Goal: Task Accomplishment & Management: Manage account settings

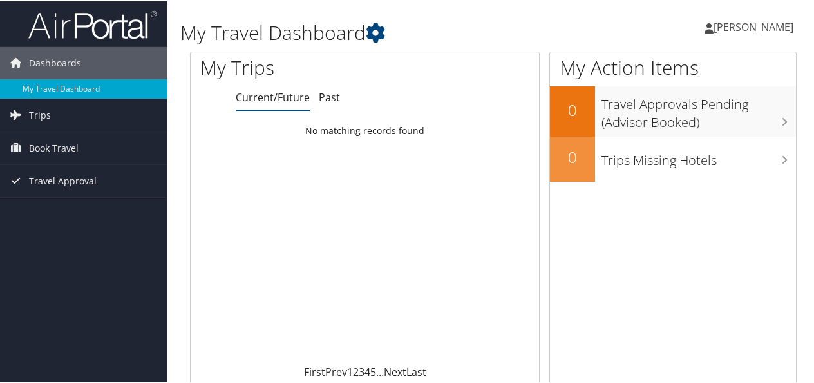
click at [706, 16] on link "[PERSON_NAME]" at bounding box center [756, 25] width 102 height 39
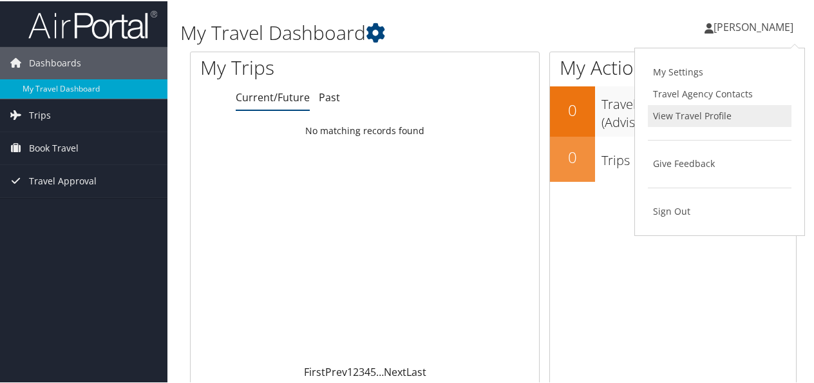
click at [702, 114] on link "View Travel Profile" at bounding box center [720, 115] width 144 height 22
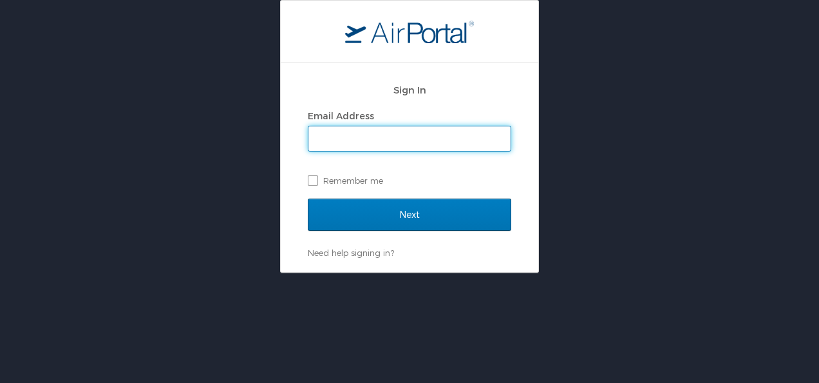
click at [403, 124] on div "Email Address" at bounding box center [410, 115] width 204 height 19
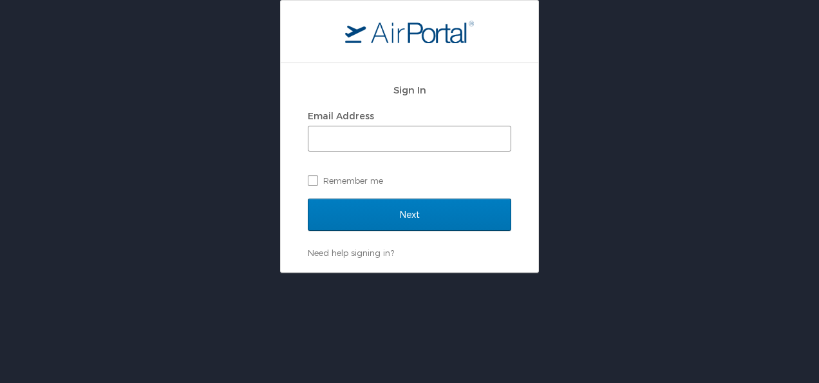
click at [399, 126] on span at bounding box center [410, 139] width 204 height 26
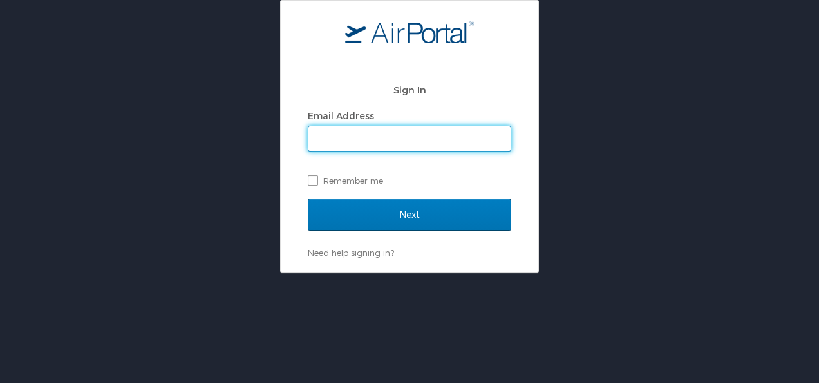
click at [388, 139] on input "Email Address" at bounding box center [410, 138] width 202 height 24
type input "[PERSON_NAME][EMAIL_ADDRESS][PERSON_NAME][DOMAIN_NAME]"
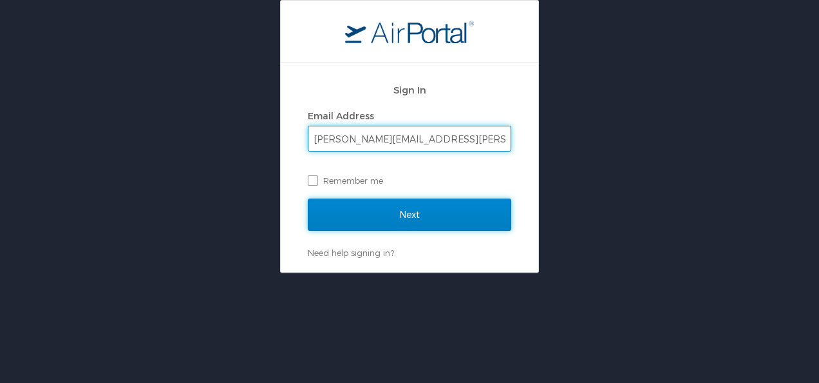
click at [350, 213] on input "Next" at bounding box center [410, 214] width 204 height 32
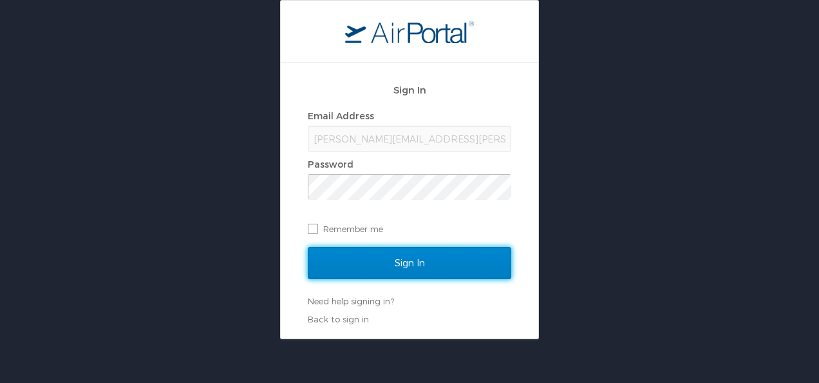
click at [414, 276] on input "Sign In" at bounding box center [410, 263] width 204 height 32
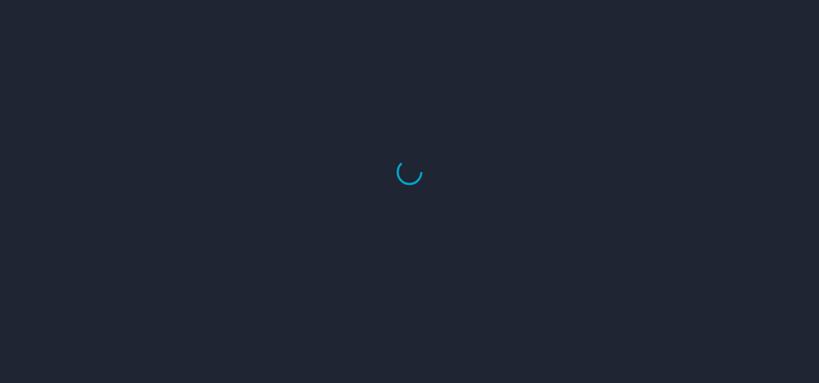
select select "US"
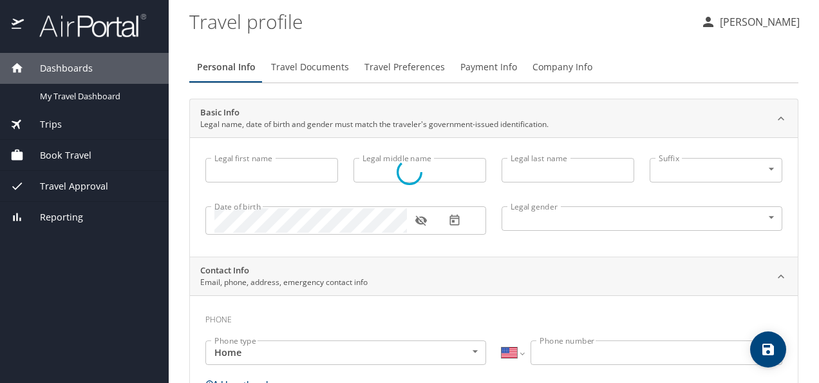
type input "Maria"
type input "Rafaela"
type input "Rodriguez Almaraz"
type input "Female"
type input "Maria"
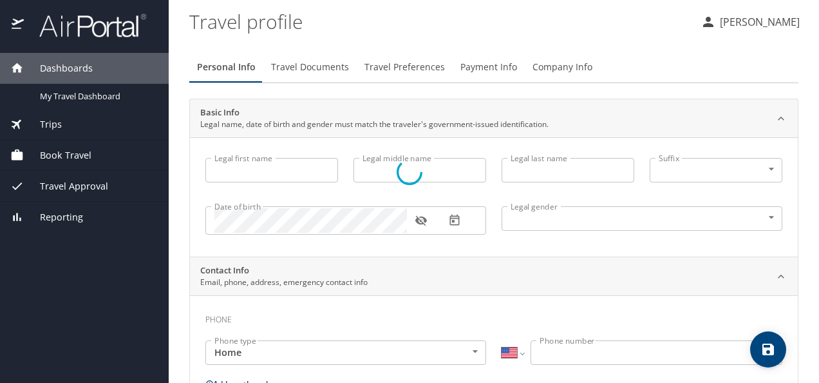
type input "Antonia"
select select "MX"
type input "868 244 6802"
select select "MX"
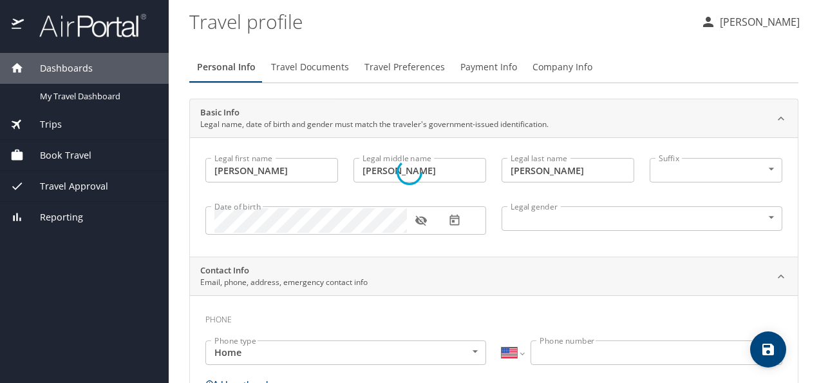
select select "MX"
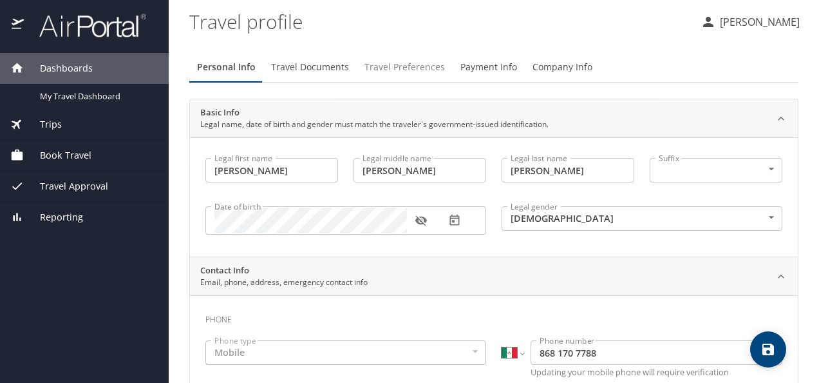
click at [399, 55] on button "Travel Preferences" at bounding box center [405, 67] width 96 height 31
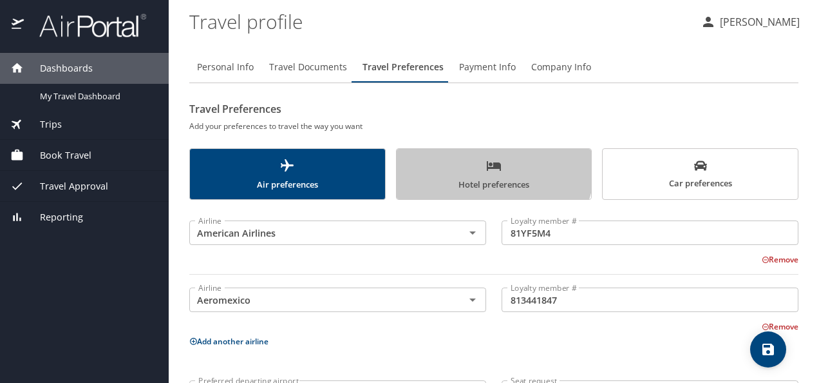
click at [486, 165] on icon "scrollable force tabs example" at bounding box center [493, 165] width 15 height 15
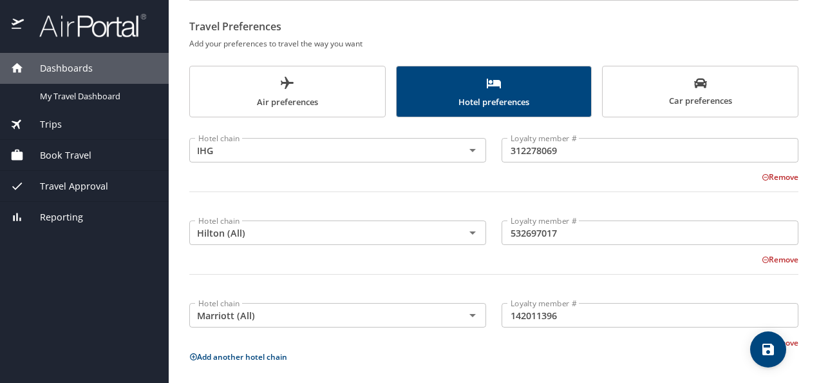
scroll to position [147, 0]
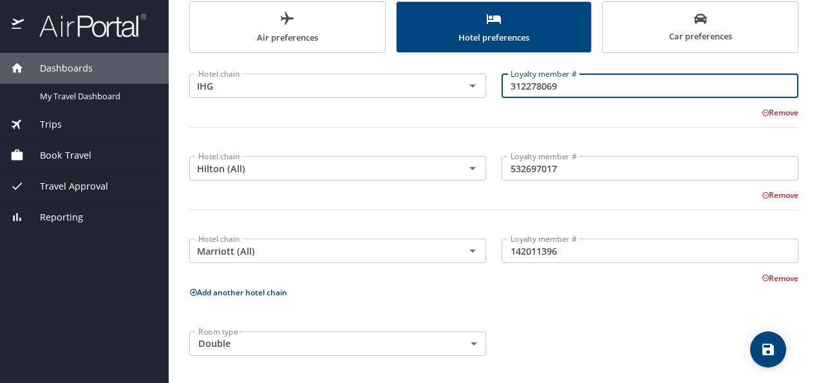
click at [539, 79] on input "312278069" at bounding box center [650, 85] width 297 height 24
